Goal: Task Accomplishment & Management: Use online tool/utility

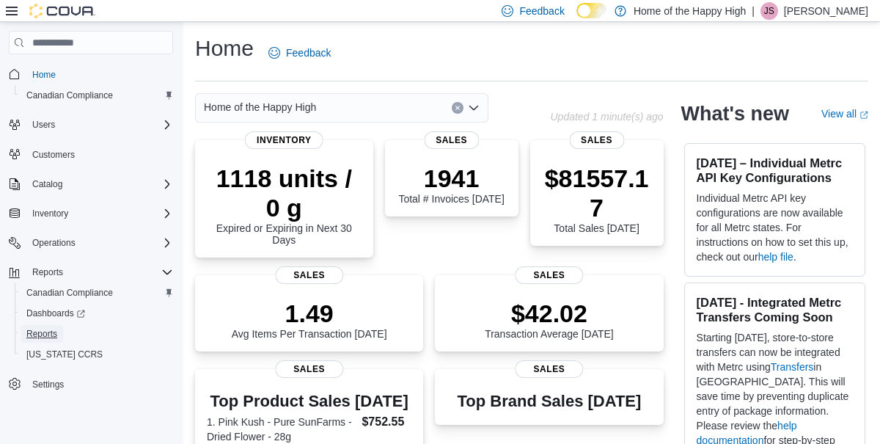
click at [38, 337] on span "Reports" at bounding box center [41, 334] width 31 height 12
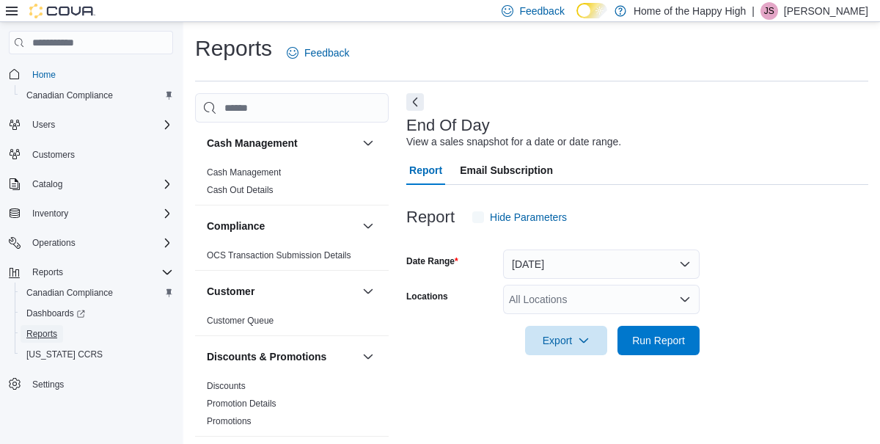
scroll to position [16, 0]
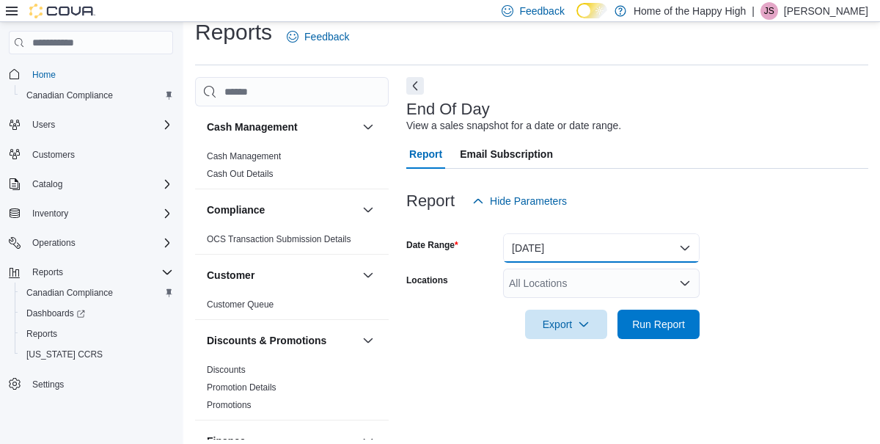
click at [654, 251] on button "[DATE]" at bounding box center [601, 247] width 197 height 29
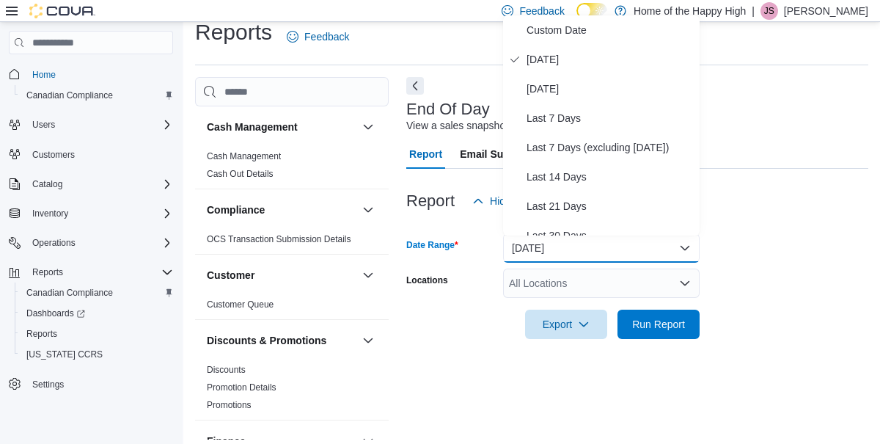
click at [749, 285] on form "Date Range [DATE] Locations All Locations Export Run Report" at bounding box center [637, 277] width 462 height 123
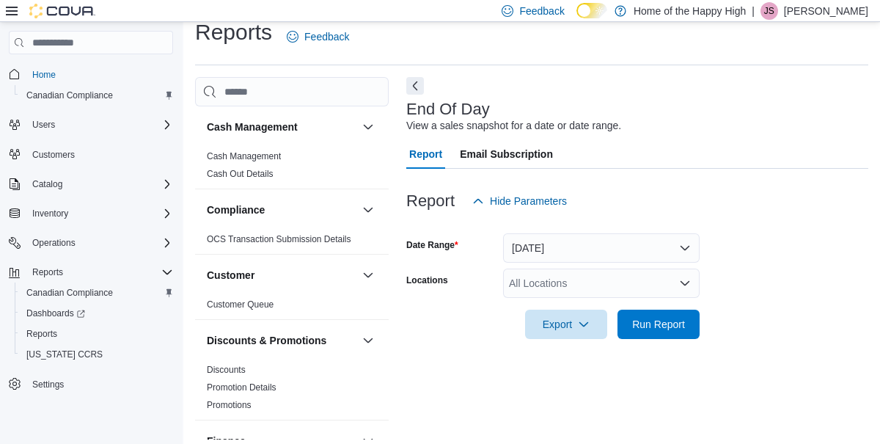
click at [674, 293] on div "All Locations" at bounding box center [601, 282] width 197 height 29
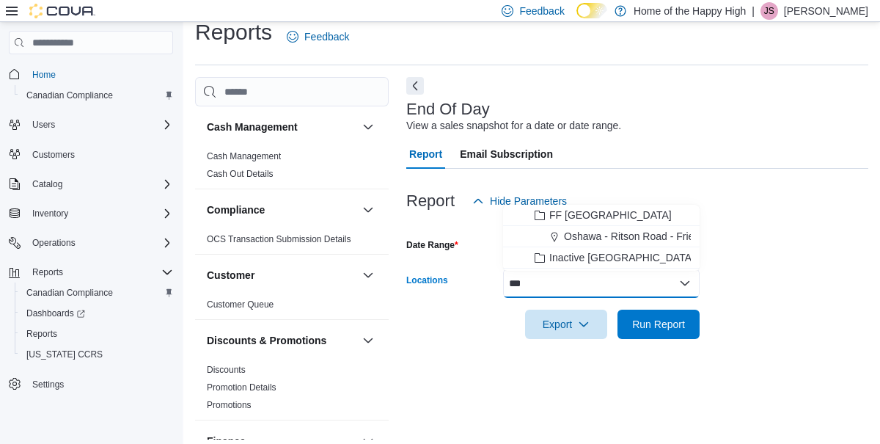
type input "***"
click at [672, 241] on span "Oshawa - Ritson Road - Friendly Stranger" at bounding box center [659, 236] width 191 height 15
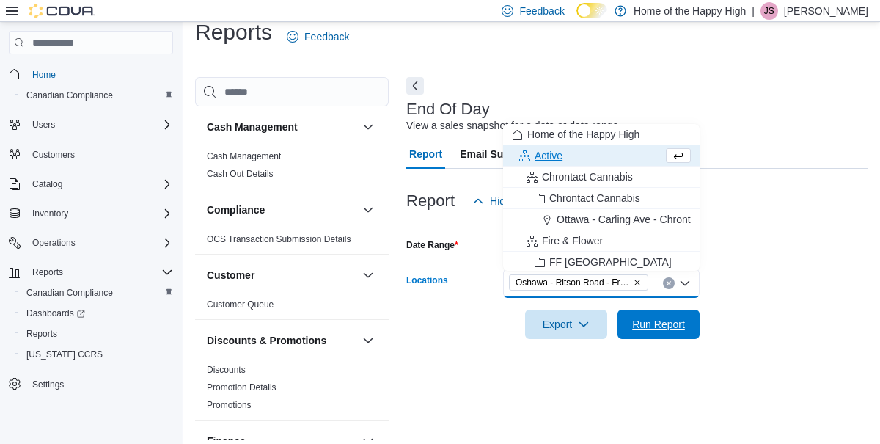
click at [652, 331] on span "Run Report" at bounding box center [658, 324] width 53 height 15
